Goal: Information Seeking & Learning: Learn about a topic

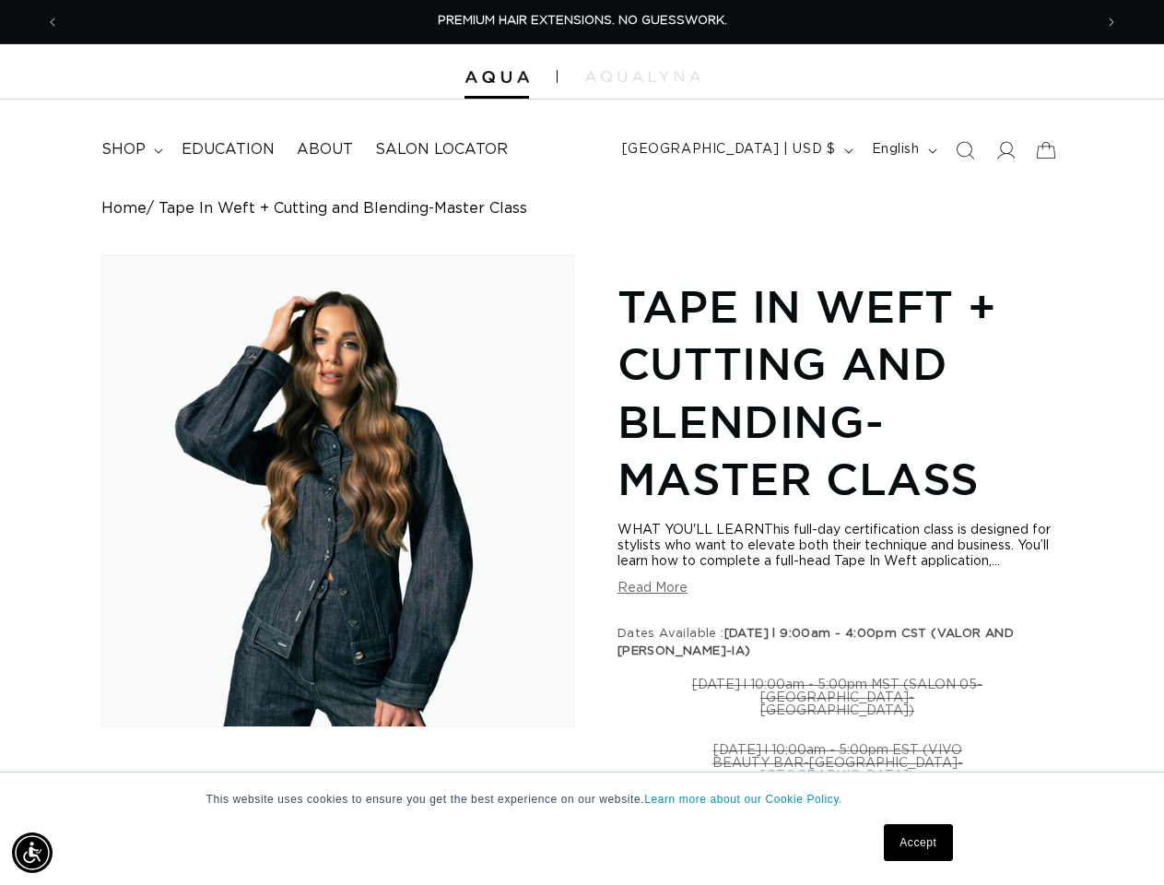
click at [581, 442] on div "Skip to product information Open media 1 in modal 1 / of 1 Tape In Weft + Cutti…" at bounding box center [581, 788] width 960 height 1069
click at [32, 852] on img "Accessibility Menu" at bounding box center [32, 852] width 41 height 41
